Goal: Transaction & Acquisition: Purchase product/service

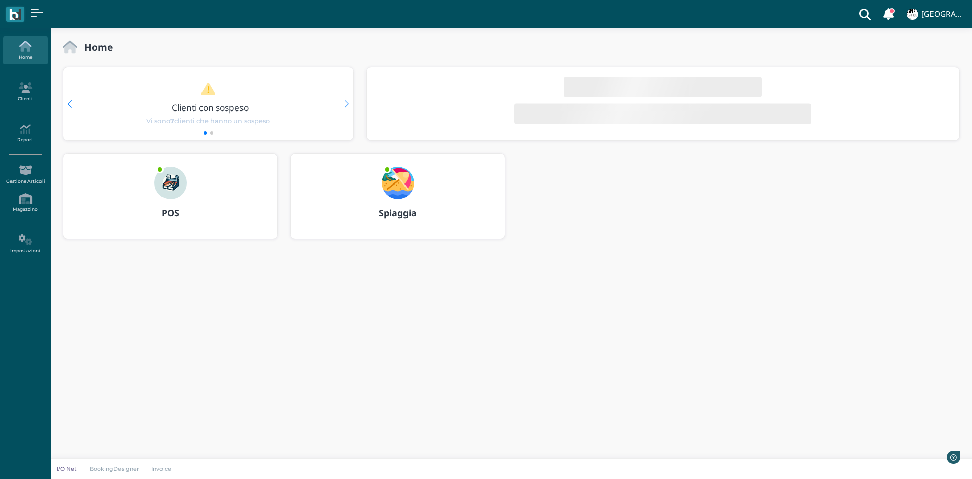
click at [178, 186] on img at bounding box center [170, 183] width 32 height 32
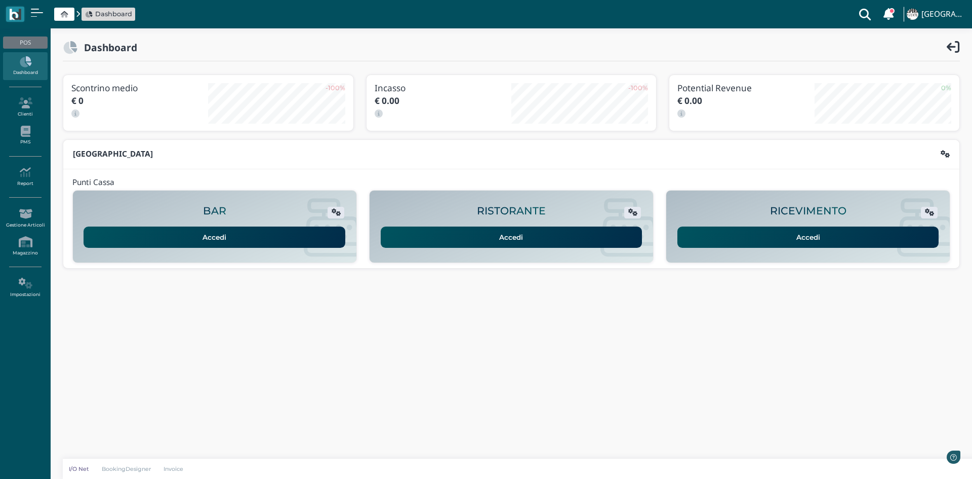
click at [814, 227] on link "Accedi" at bounding box center [809, 236] width 262 height 21
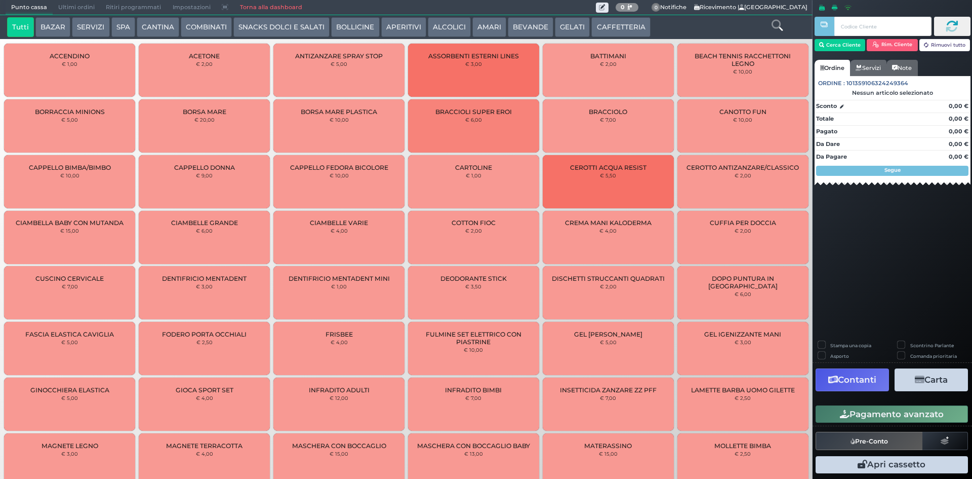
click at [615, 32] on button "CAFFETTERIA" at bounding box center [620, 27] width 59 height 20
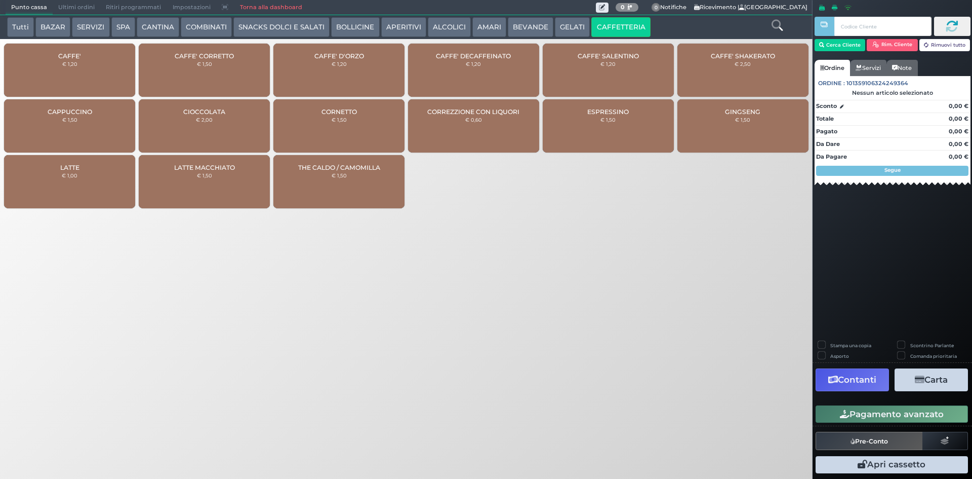
click at [55, 76] on div "CAFFE' € 1,20" at bounding box center [69, 70] width 131 height 53
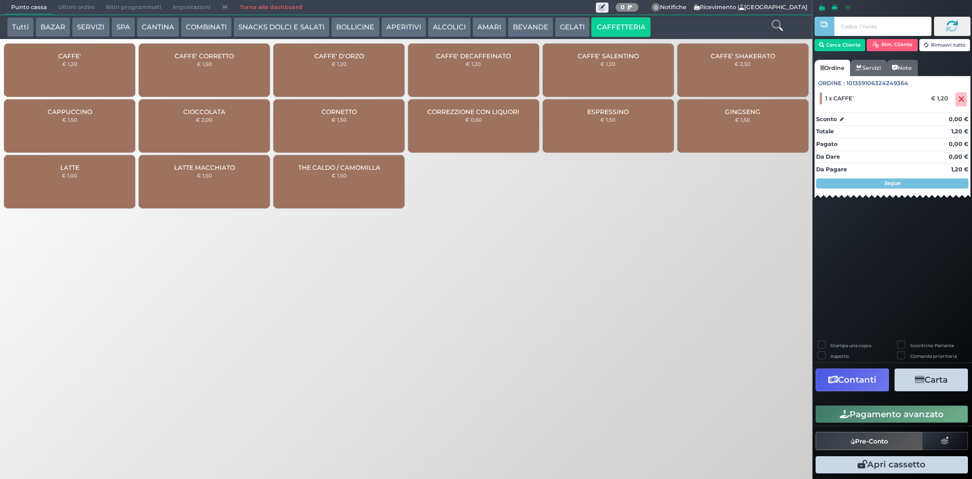
click at [887, 409] on button "Pagamento avanzato" at bounding box center [892, 413] width 152 height 17
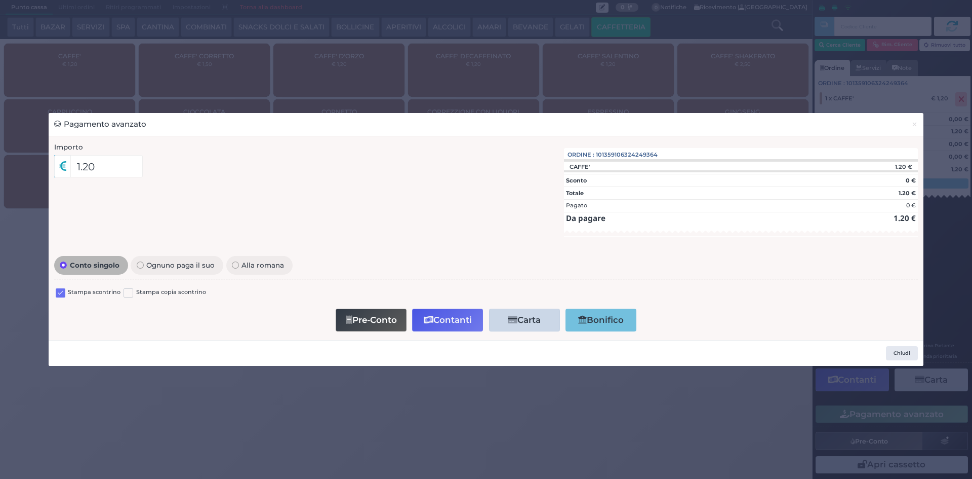
click at [63, 296] on label at bounding box center [61, 293] width 10 height 10
click at [0, 0] on input "checkbox" at bounding box center [0, 0] width 0 height 0
click at [462, 320] on button "Contanti" at bounding box center [447, 319] width 71 height 23
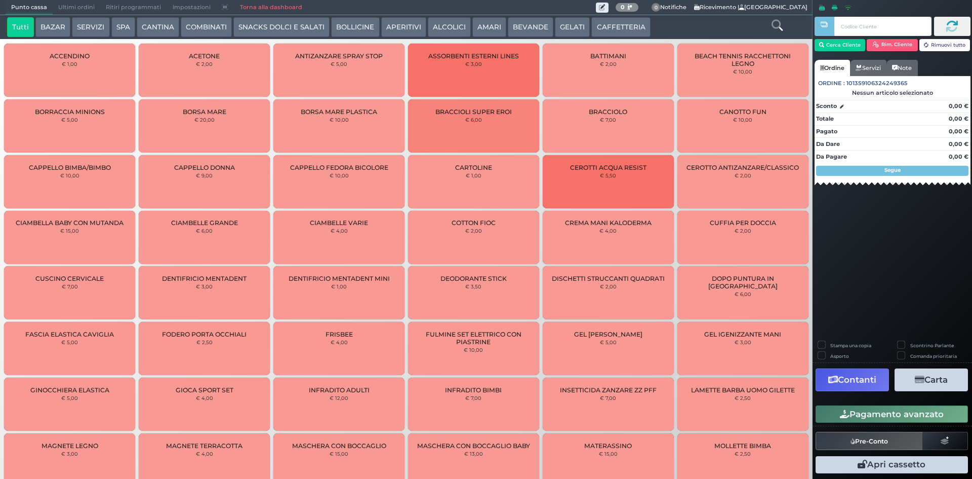
click at [603, 31] on button "CAFFETTERIA" at bounding box center [620, 27] width 59 height 20
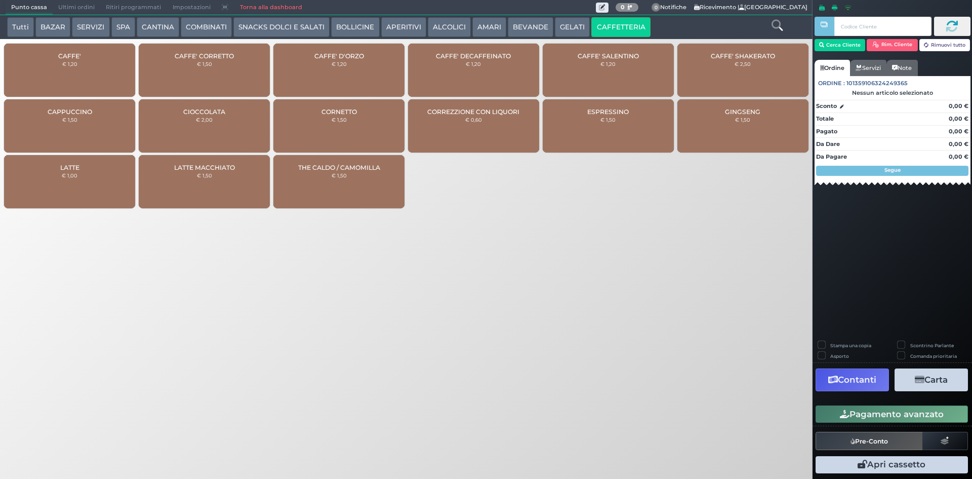
click at [52, 68] on div "CAFFE' € 1,20" at bounding box center [69, 70] width 131 height 53
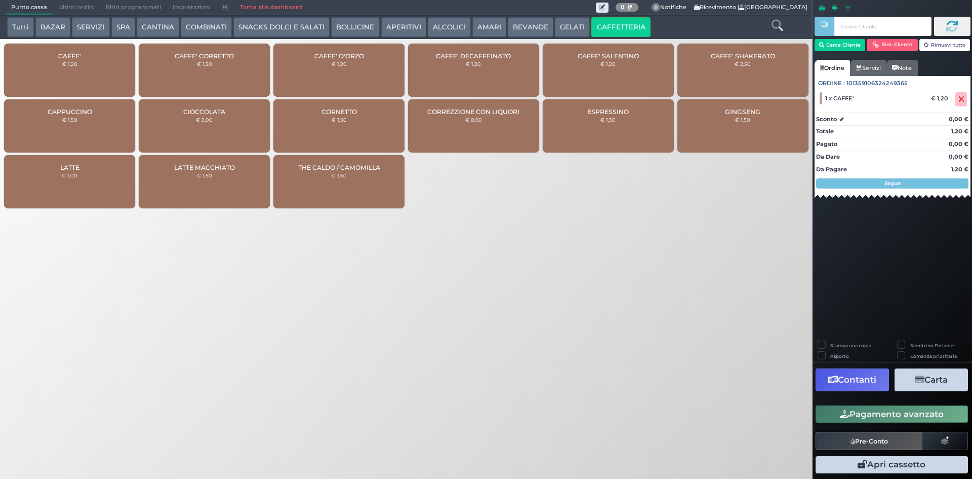
click at [871, 414] on button "Pagamento avanzato" at bounding box center [892, 413] width 152 height 17
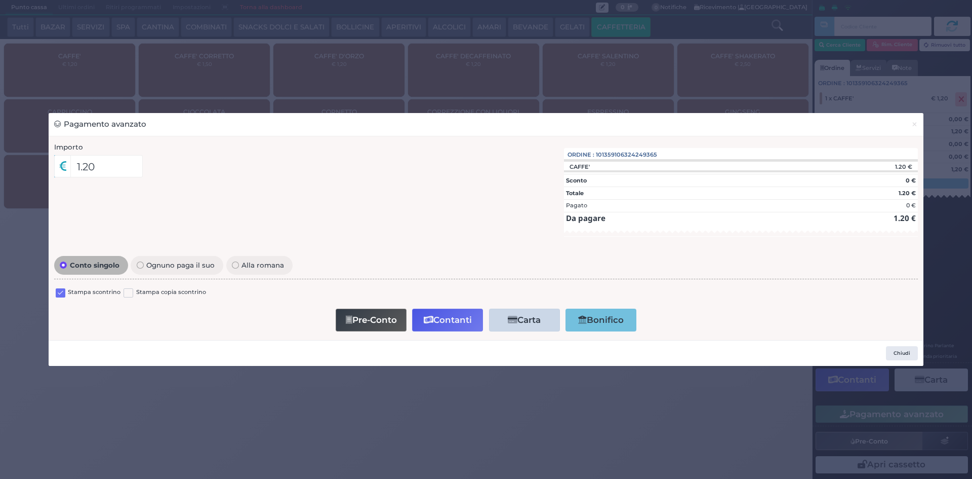
click at [62, 294] on label at bounding box center [61, 293] width 10 height 10
click at [0, 0] on input "checkbox" at bounding box center [0, 0] width 0 height 0
click at [444, 322] on button "Contanti" at bounding box center [447, 319] width 71 height 23
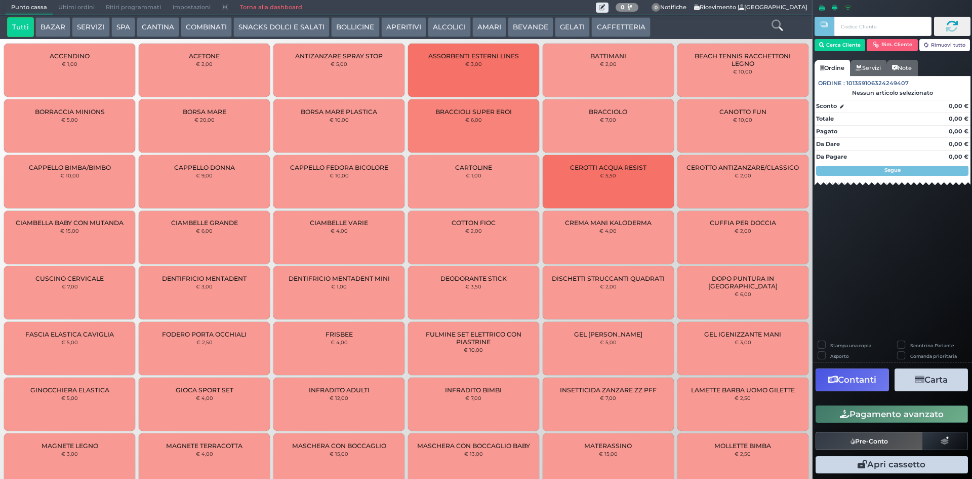
click at [79, 5] on span "Ultimi ordini" at bounding box center [77, 8] width 48 height 14
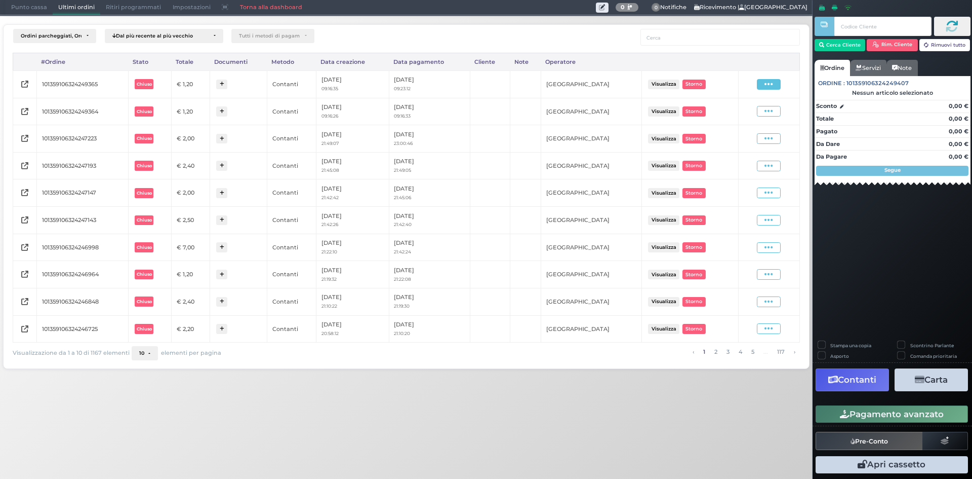
click at [766, 87] on icon at bounding box center [769, 85] width 9 height 10
click at [734, 122] on span "Ristampa Pre-Conto" at bounding box center [745, 113] width 42 height 17
